Goal: Information Seeking & Learning: Learn about a topic

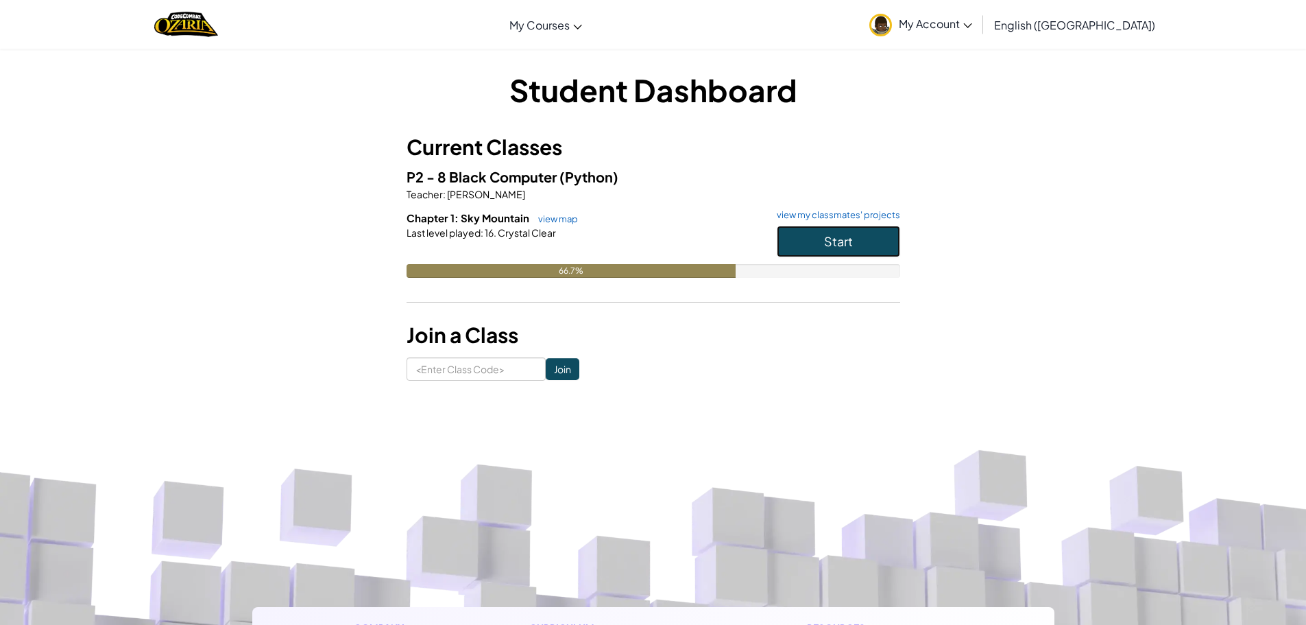
click at [795, 255] on button "Start" at bounding box center [838, 242] width 123 height 32
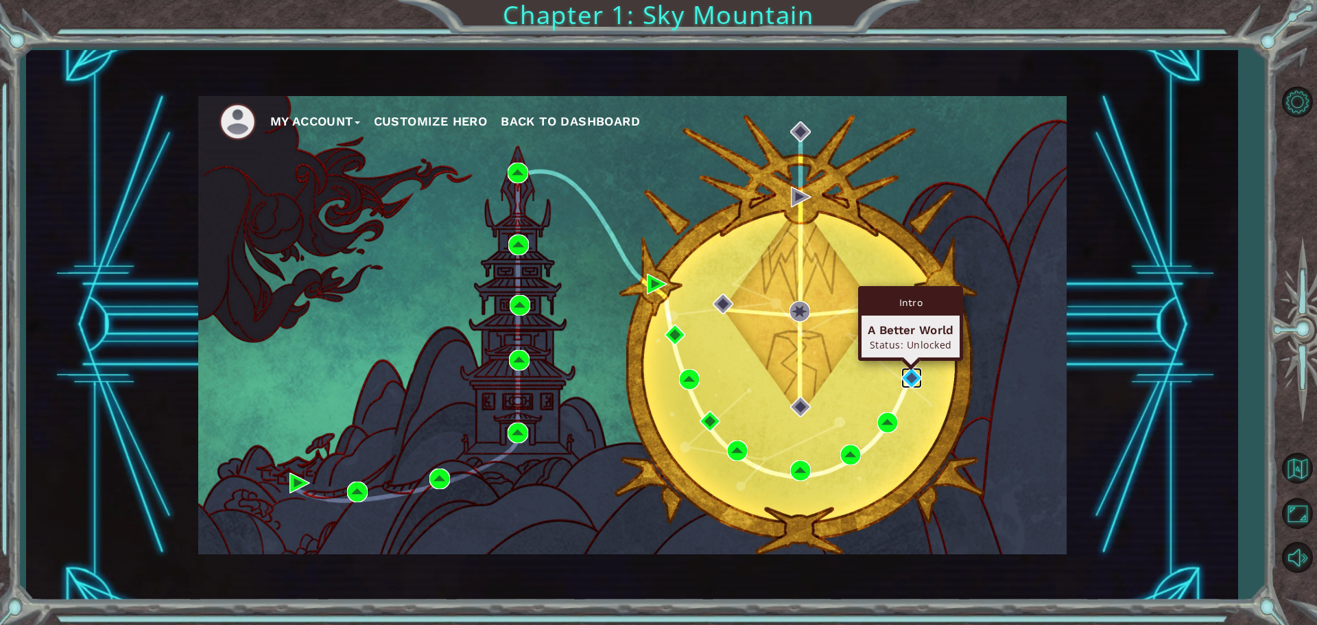
click at [917, 376] on img at bounding box center [911, 378] width 21 height 21
